Goal: Task Accomplishment & Management: Use online tool/utility

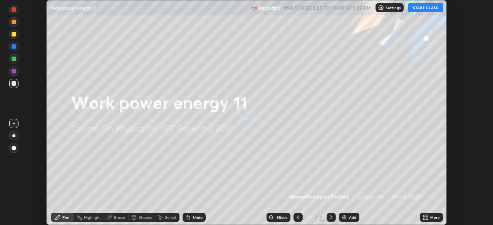
scroll to position [225, 493]
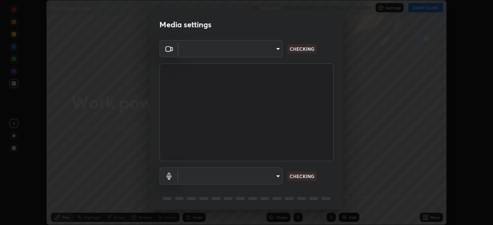
type input "e15fe1ebf70cde3bfcbeee335f8652014c7a9185cc29a01d69aea44f35fb34b8"
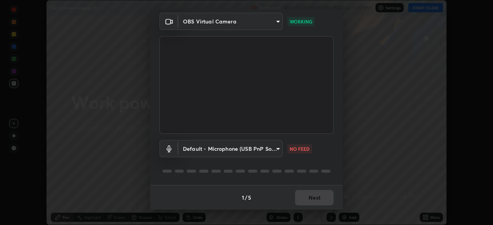
click at [276, 149] on body "Erase all Work power energy 11 Recording WAS SCHEDULED TO START AT 5:30 PM Sett…" at bounding box center [246, 112] width 493 height 225
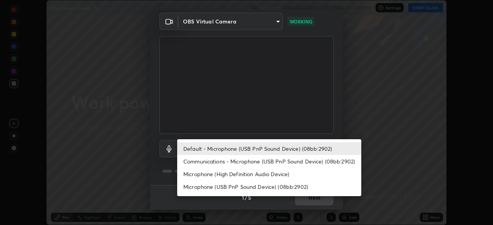
click at [277, 162] on li "Communications - Microphone (USB PnP Sound Device) (08bb:2902)" at bounding box center [269, 161] width 184 height 13
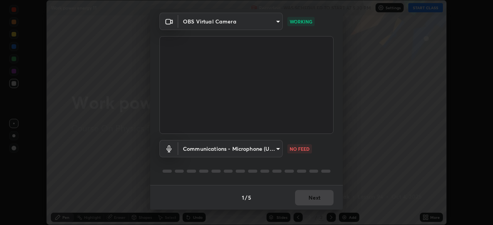
type input "communications"
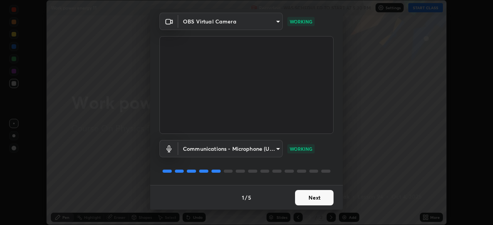
click at [309, 201] on button "Next" at bounding box center [314, 197] width 39 height 15
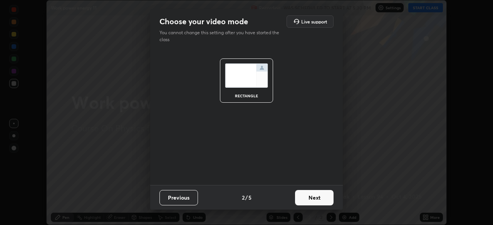
scroll to position [0, 0]
click at [319, 202] on button "Next" at bounding box center [314, 197] width 39 height 15
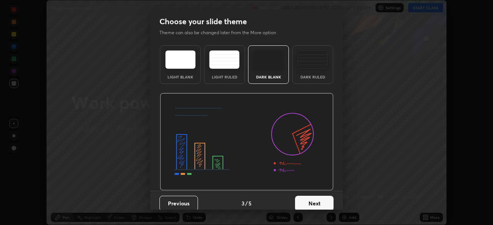
click at [328, 203] on button "Next" at bounding box center [314, 203] width 39 height 15
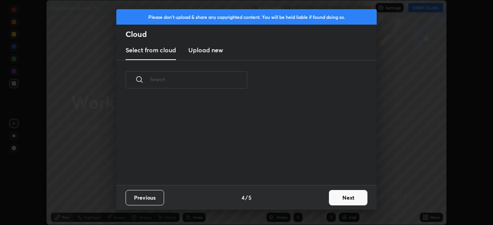
click at [346, 201] on button "Next" at bounding box center [348, 197] width 39 height 15
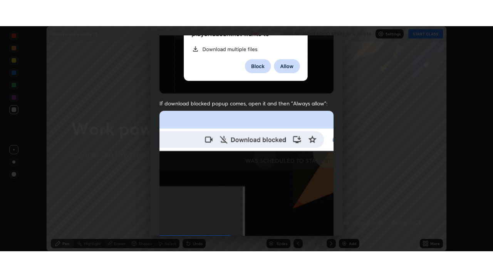
scroll to position [185, 0]
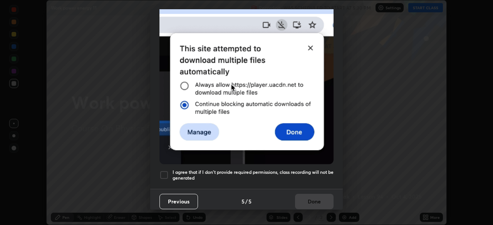
click at [311, 196] on div "Previous 5 / 5 Done" at bounding box center [246, 201] width 193 height 25
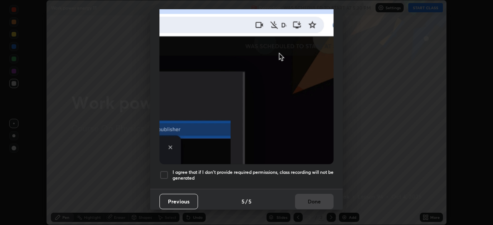
click at [165, 175] on div at bounding box center [164, 175] width 9 height 9
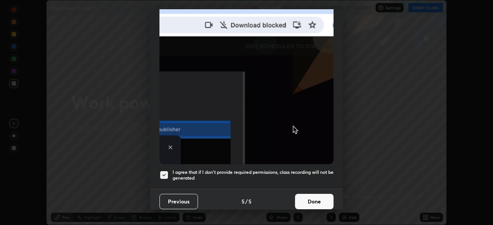
click at [314, 201] on button "Done" at bounding box center [314, 201] width 39 height 15
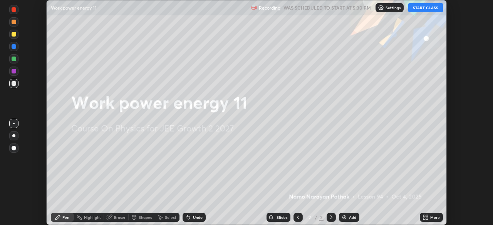
click at [422, 7] on button "START CLASS" at bounding box center [426, 7] width 35 height 9
click at [425, 220] on icon at bounding box center [425, 219] width 2 height 2
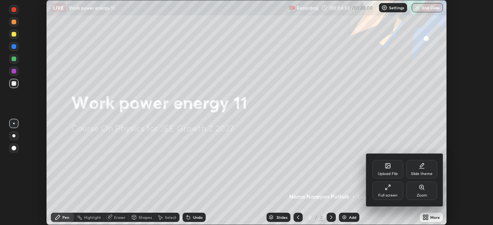
click at [395, 194] on div "Full screen" at bounding box center [387, 196] width 19 height 4
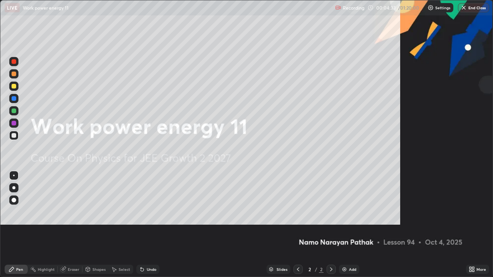
scroll to position [277, 493]
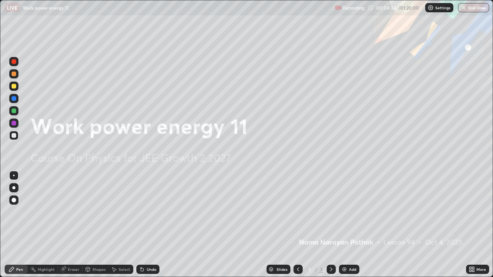
click at [343, 225] on img at bounding box center [344, 270] width 6 height 6
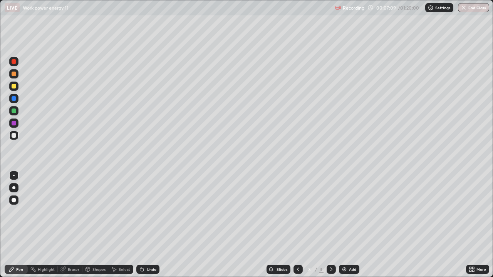
click at [13, 76] on div at bounding box center [14, 74] width 5 height 5
click at [344, 225] on img at bounding box center [344, 270] width 6 height 6
click at [15, 109] on div at bounding box center [14, 111] width 5 height 5
click at [345, 225] on img at bounding box center [344, 270] width 6 height 6
click at [14, 76] on div at bounding box center [14, 74] width 5 height 5
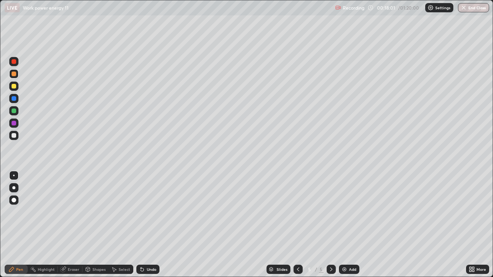
click at [346, 225] on img at bounding box center [344, 270] width 6 height 6
click at [15, 123] on div at bounding box center [14, 123] width 5 height 5
click at [14, 99] on div at bounding box center [14, 98] width 5 height 5
click at [15, 125] on div at bounding box center [14, 123] width 5 height 5
click at [14, 74] on div at bounding box center [14, 74] width 5 height 5
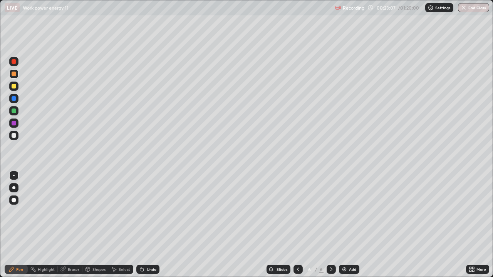
click at [16, 135] on div at bounding box center [14, 135] width 5 height 5
click at [345, 225] on div "Add" at bounding box center [349, 269] width 20 height 9
click at [14, 75] on div at bounding box center [14, 74] width 5 height 5
click at [343, 225] on img at bounding box center [344, 270] width 6 height 6
click at [344, 225] on img at bounding box center [344, 270] width 6 height 6
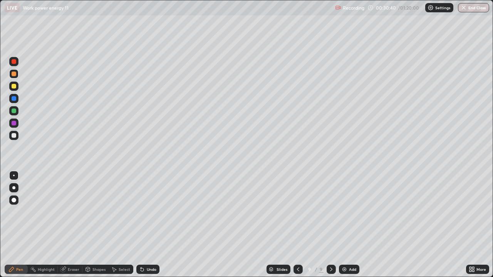
click at [17, 124] on div at bounding box center [13, 123] width 9 height 9
click at [14, 73] on div at bounding box center [14, 74] width 5 height 5
click at [348, 225] on div "Add" at bounding box center [349, 269] width 20 height 9
click at [13, 123] on div at bounding box center [14, 123] width 5 height 5
click at [13, 74] on div at bounding box center [14, 74] width 5 height 5
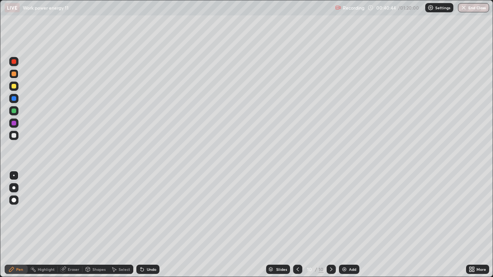
click at [14, 124] on div at bounding box center [14, 123] width 5 height 5
click at [346, 225] on img at bounding box center [344, 270] width 6 height 6
click at [15, 73] on div at bounding box center [14, 74] width 5 height 5
click at [12, 98] on div at bounding box center [14, 98] width 5 height 5
click at [79, 225] on div "Eraser" at bounding box center [70, 269] width 25 height 9
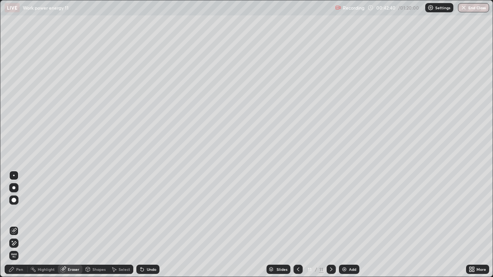
click at [22, 225] on div "Pen" at bounding box center [19, 270] width 7 height 4
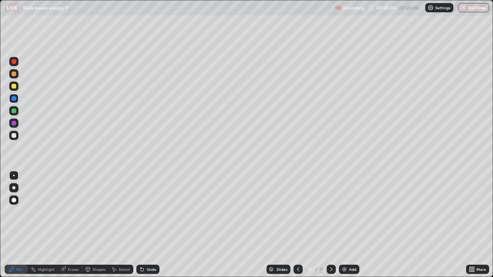
click at [341, 225] on img at bounding box center [344, 270] width 6 height 6
click at [15, 123] on div at bounding box center [14, 123] width 5 height 5
click at [14, 136] on div at bounding box center [14, 135] width 5 height 5
click at [14, 98] on div at bounding box center [14, 98] width 5 height 5
click at [13, 109] on div at bounding box center [14, 111] width 5 height 5
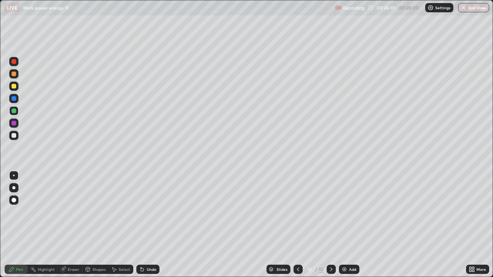
click at [13, 74] on div at bounding box center [14, 74] width 5 height 5
click at [15, 135] on div at bounding box center [14, 135] width 5 height 5
click at [14, 74] on div at bounding box center [14, 74] width 5 height 5
click at [346, 225] on img at bounding box center [344, 270] width 6 height 6
click at [14, 98] on div at bounding box center [14, 98] width 5 height 5
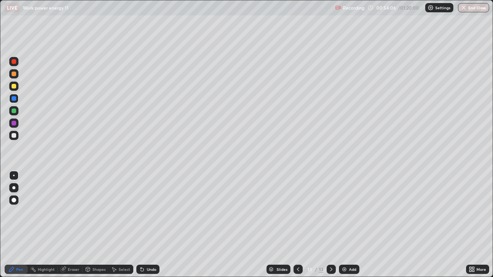
click at [13, 125] on div at bounding box center [14, 123] width 5 height 5
click at [345, 225] on img at bounding box center [344, 270] width 6 height 6
click at [15, 73] on div at bounding box center [14, 74] width 5 height 5
click at [15, 110] on div at bounding box center [14, 111] width 5 height 5
click at [15, 123] on div at bounding box center [14, 123] width 5 height 5
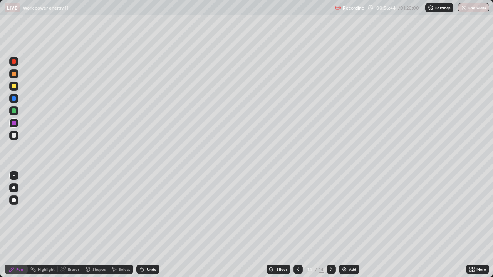
click at [15, 74] on div at bounding box center [14, 74] width 5 height 5
click at [17, 100] on div at bounding box center [13, 98] width 9 height 9
click at [344, 225] on img at bounding box center [344, 270] width 6 height 6
click at [14, 74] on div at bounding box center [14, 74] width 5 height 5
click at [15, 100] on div at bounding box center [14, 98] width 5 height 5
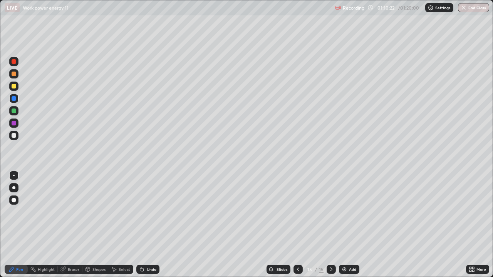
click at [15, 74] on div at bounding box center [14, 74] width 5 height 5
click at [470, 7] on button "End Class" at bounding box center [473, 7] width 31 height 9
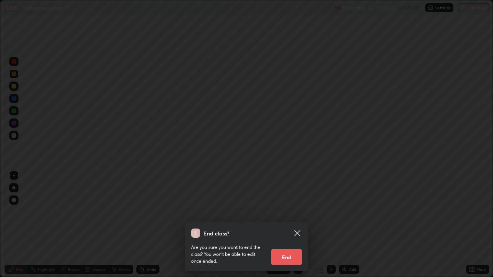
click at [293, 225] on button "End" at bounding box center [286, 257] width 31 height 15
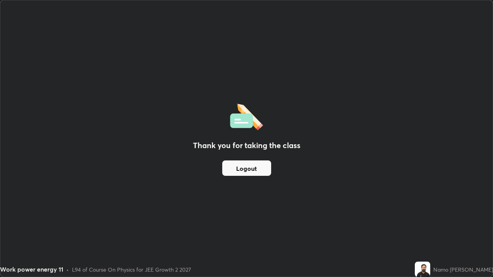
click at [262, 172] on button "Logout" at bounding box center [246, 168] width 49 height 15
